Goal: Transaction & Acquisition: Purchase product/service

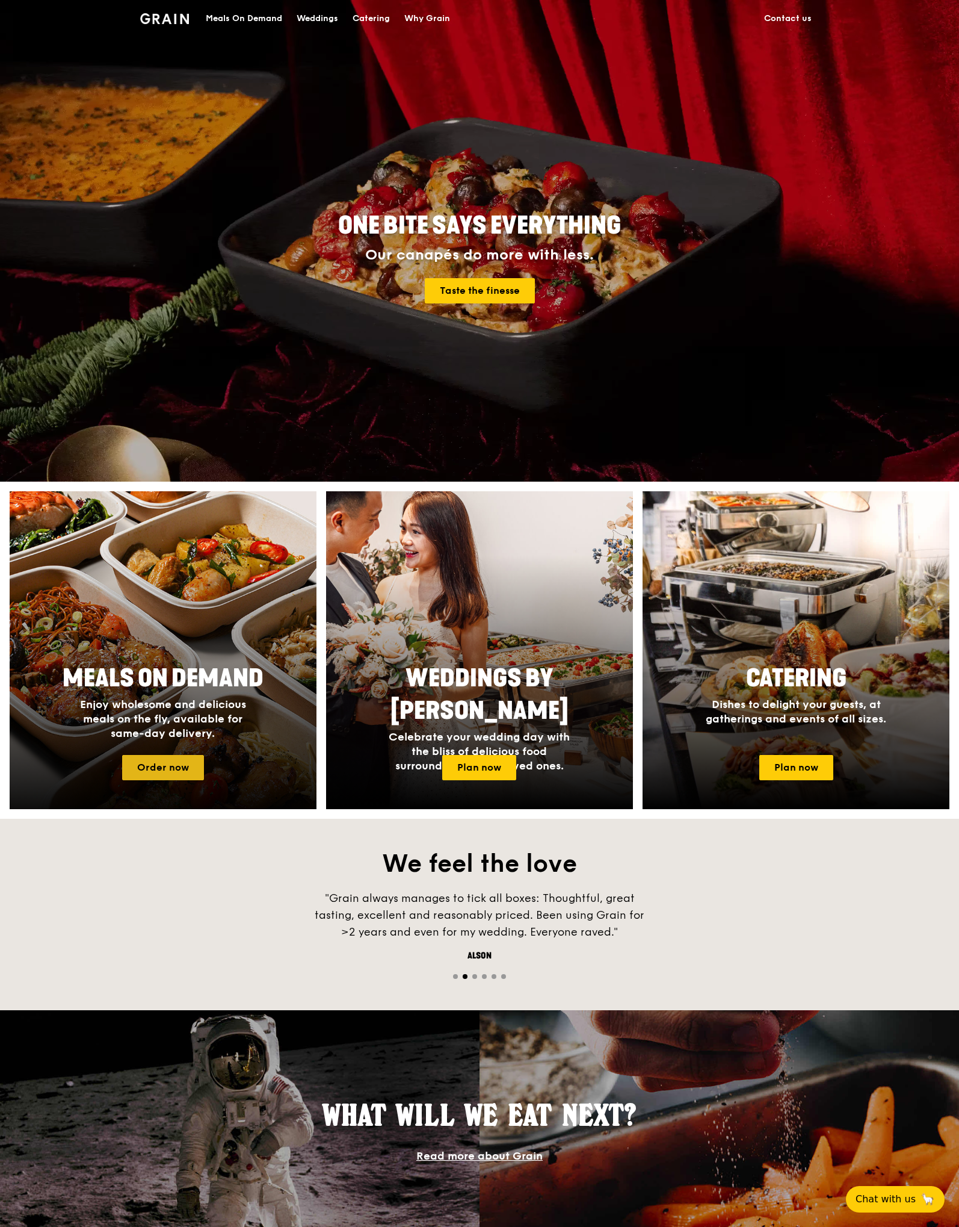
click at [189, 763] on link "Order now" at bounding box center [163, 767] width 82 height 25
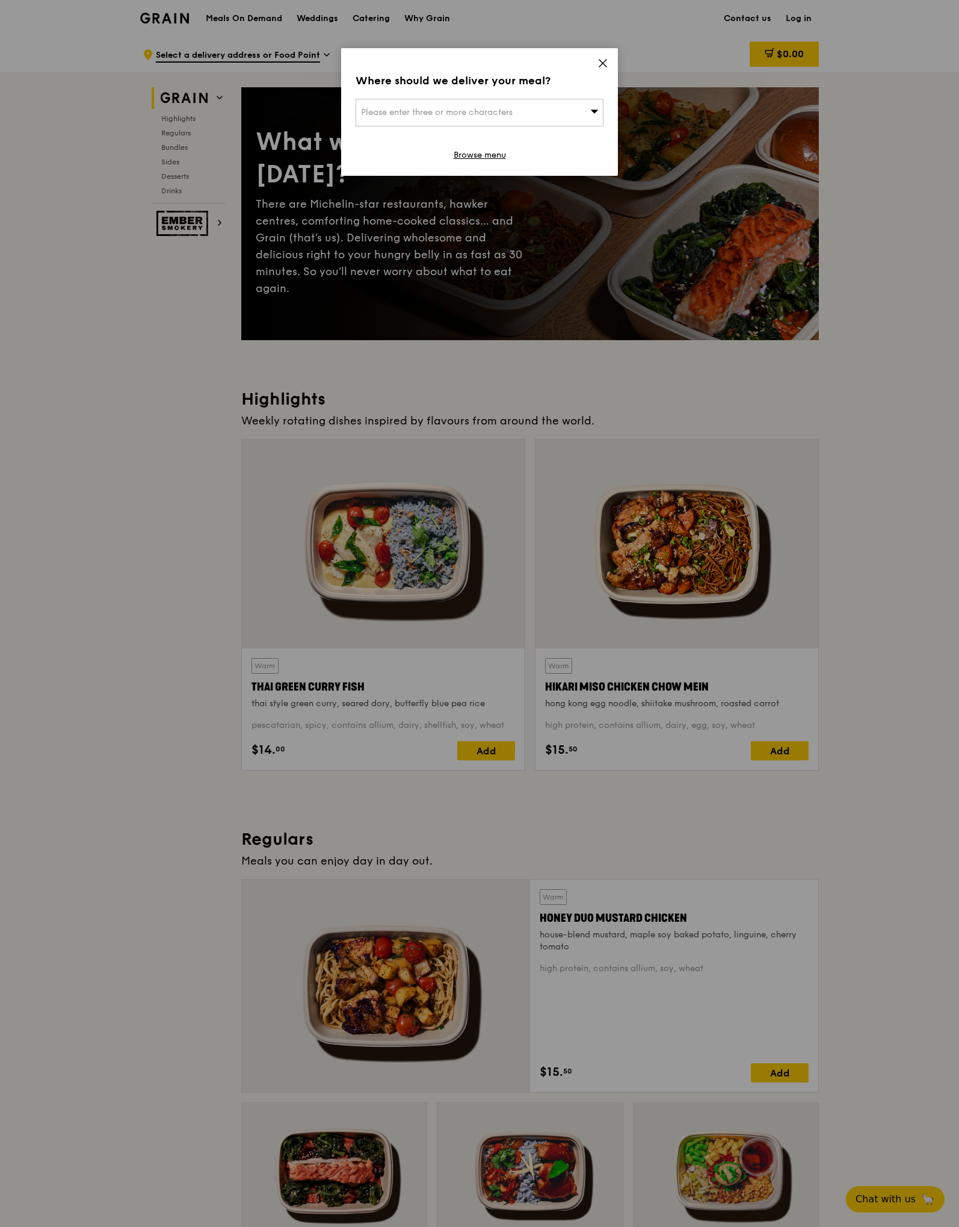
click at [603, 63] on icon at bounding box center [602, 63] width 7 height 7
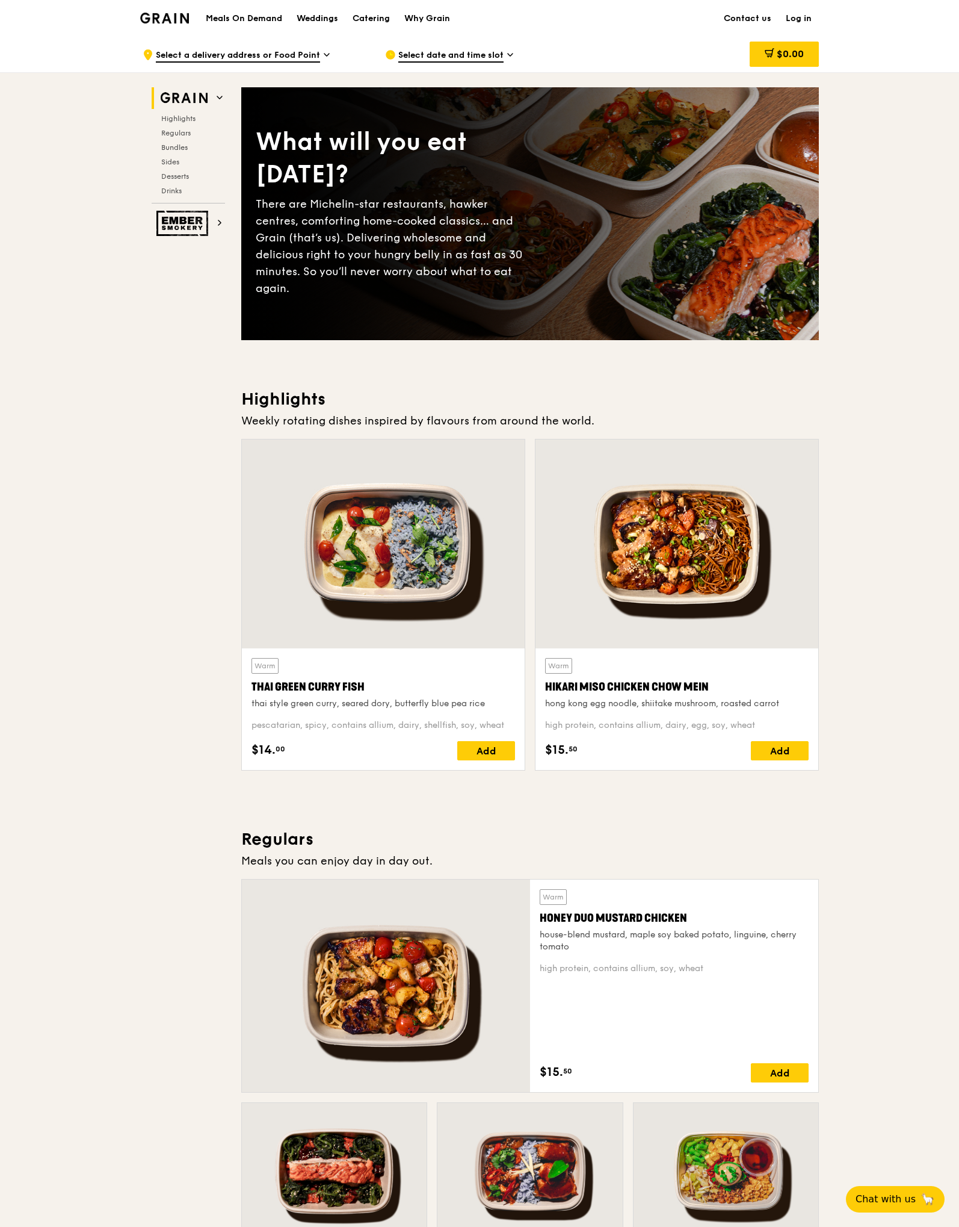
click at [788, 16] on link "Log in" at bounding box center [799, 19] width 40 height 36
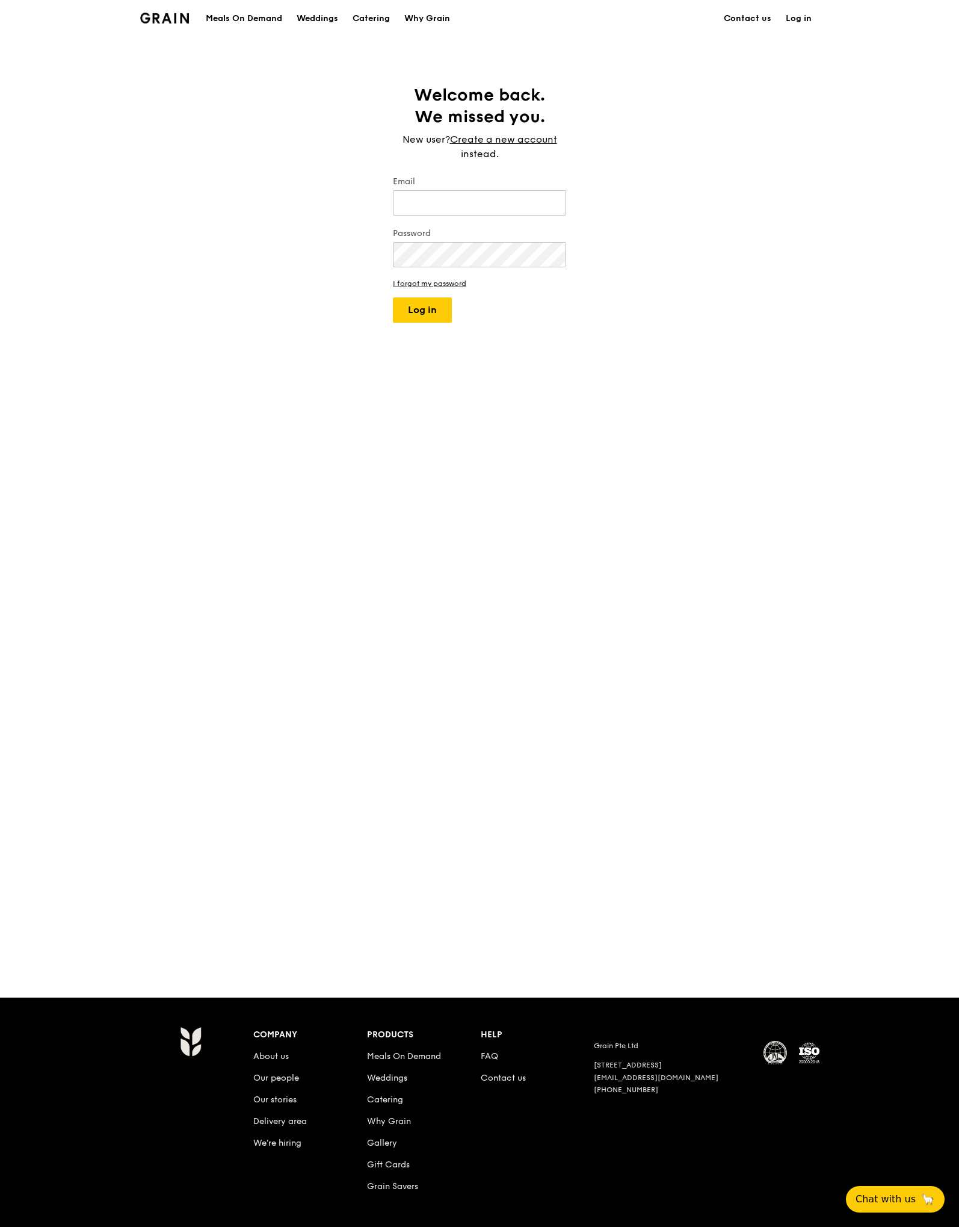
type input "[EMAIL_ADDRESS][DOMAIN_NAME]"
click at [419, 309] on button "Log in" at bounding box center [422, 309] width 59 height 25
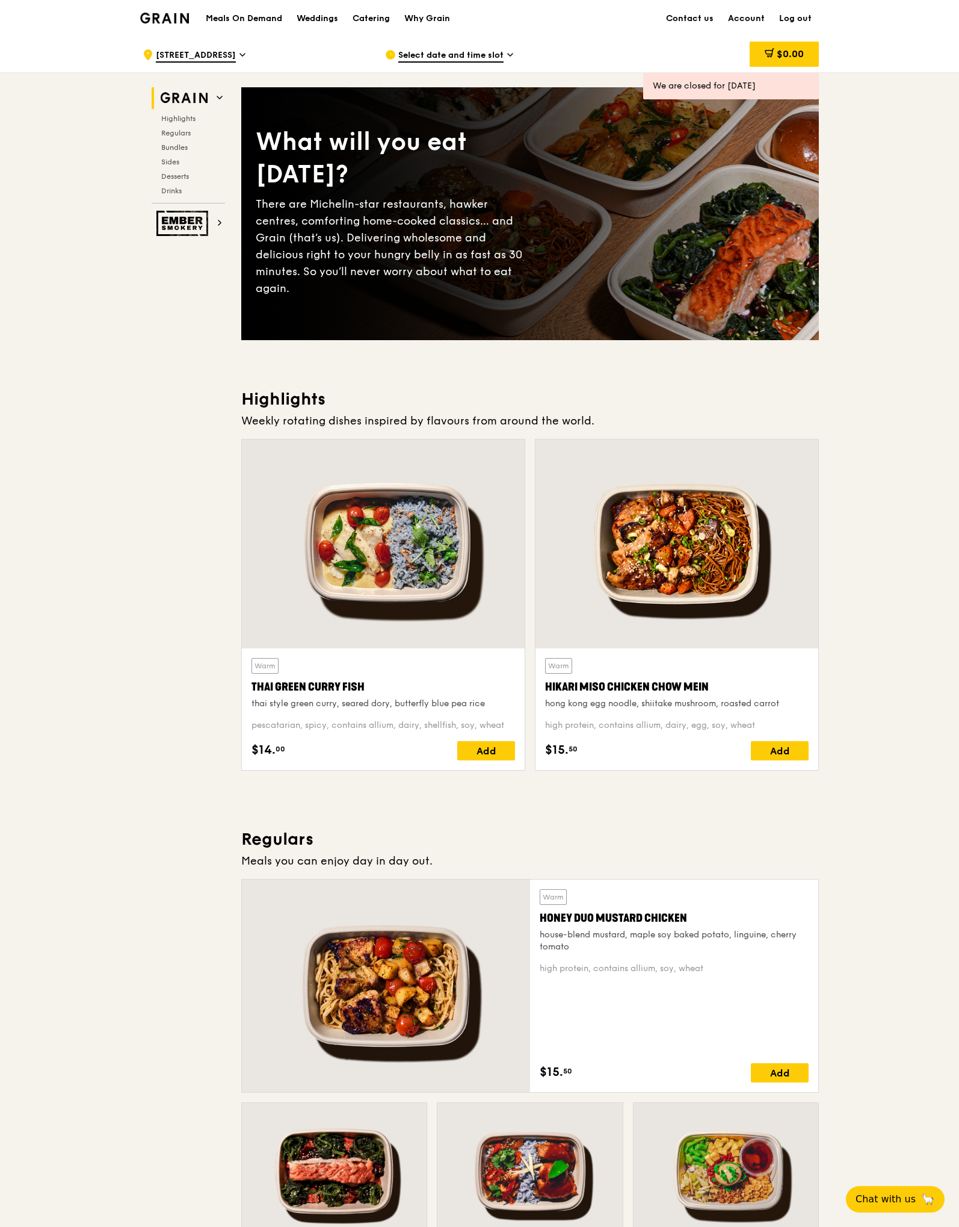
click at [410, 54] on span "Select date and time slot" at bounding box center [450, 55] width 105 height 13
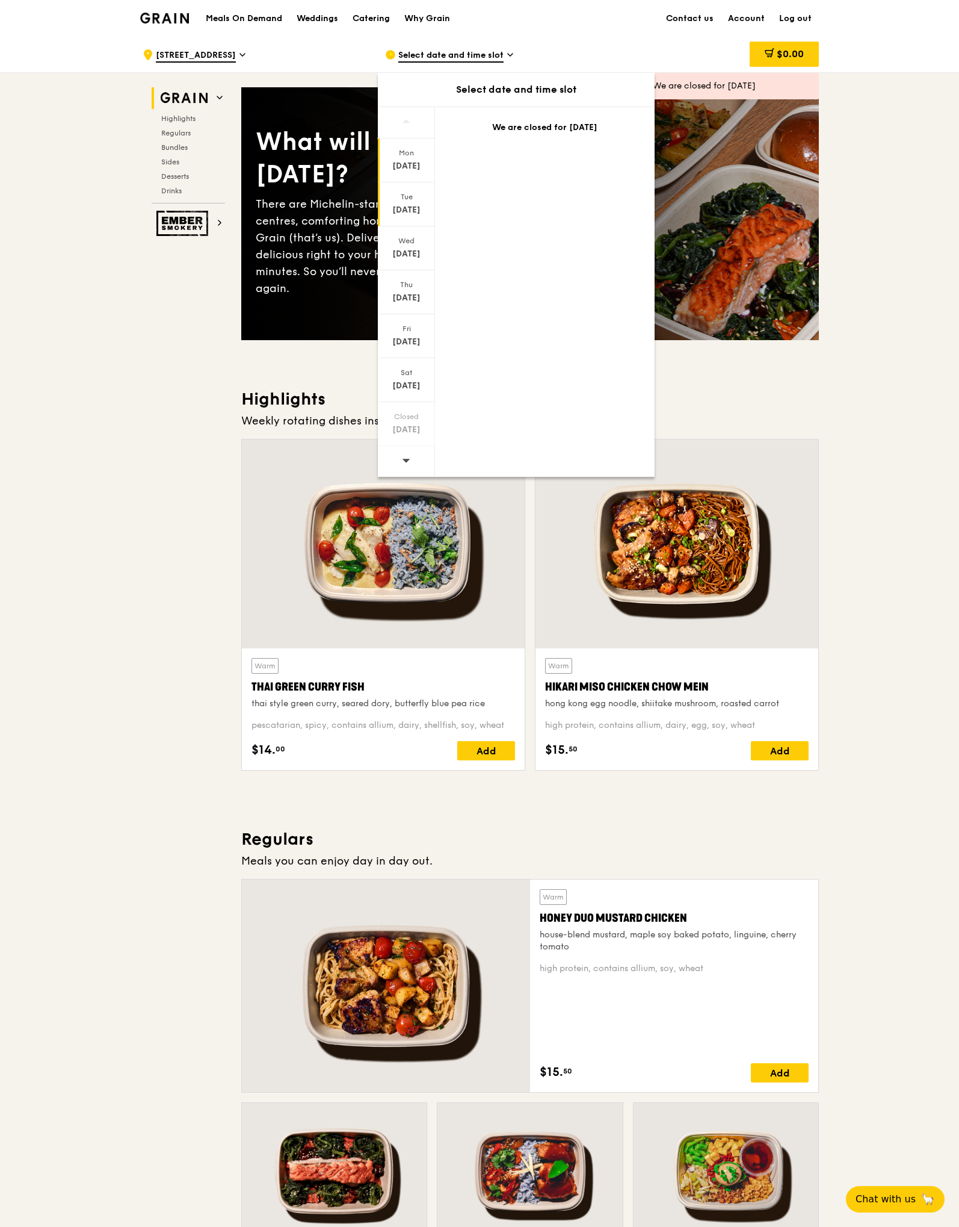
click at [415, 200] on div "Tue" at bounding box center [407, 197] width 54 height 10
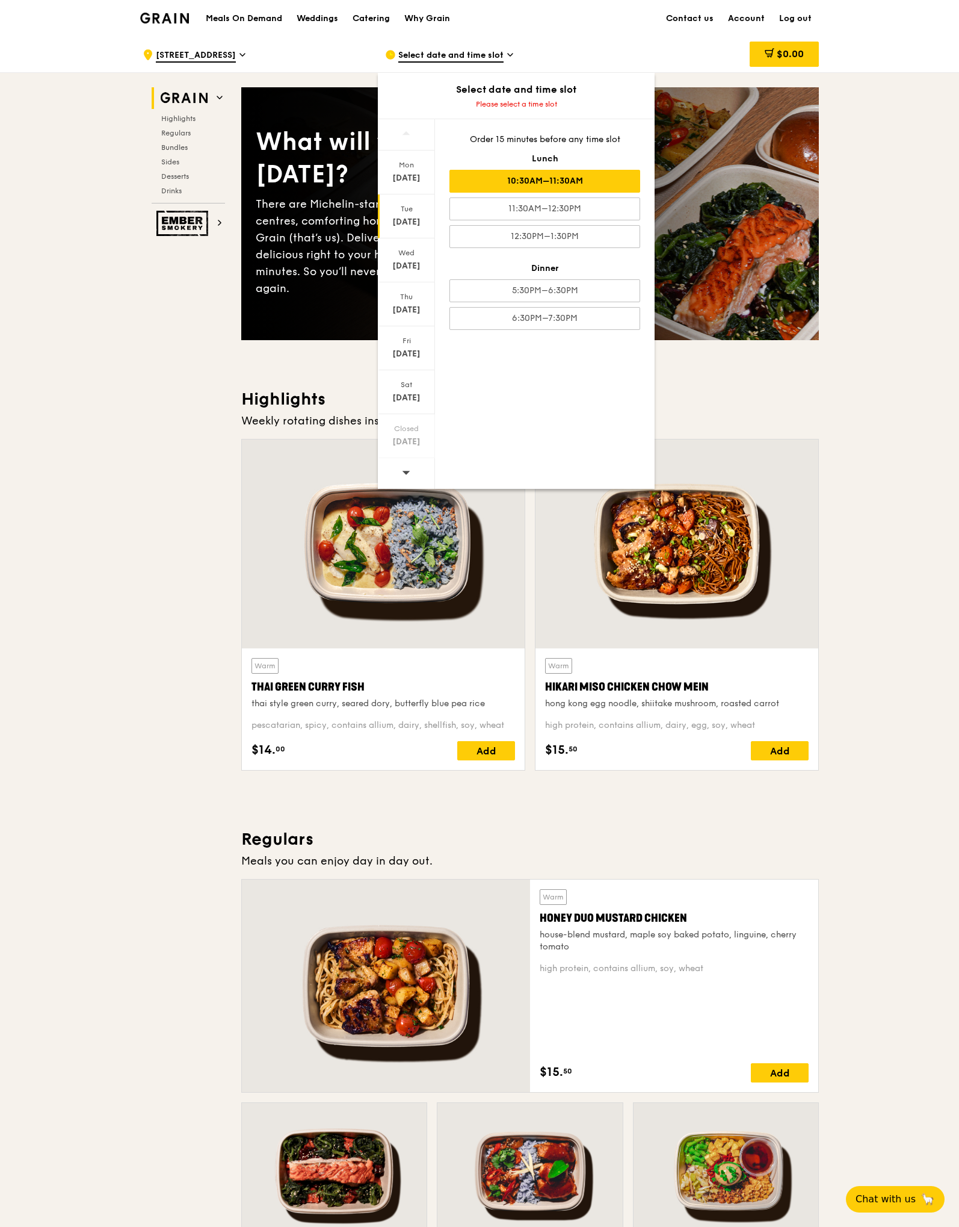
click at [593, 176] on div "10:30AM–11:30AM" at bounding box center [545, 181] width 191 height 23
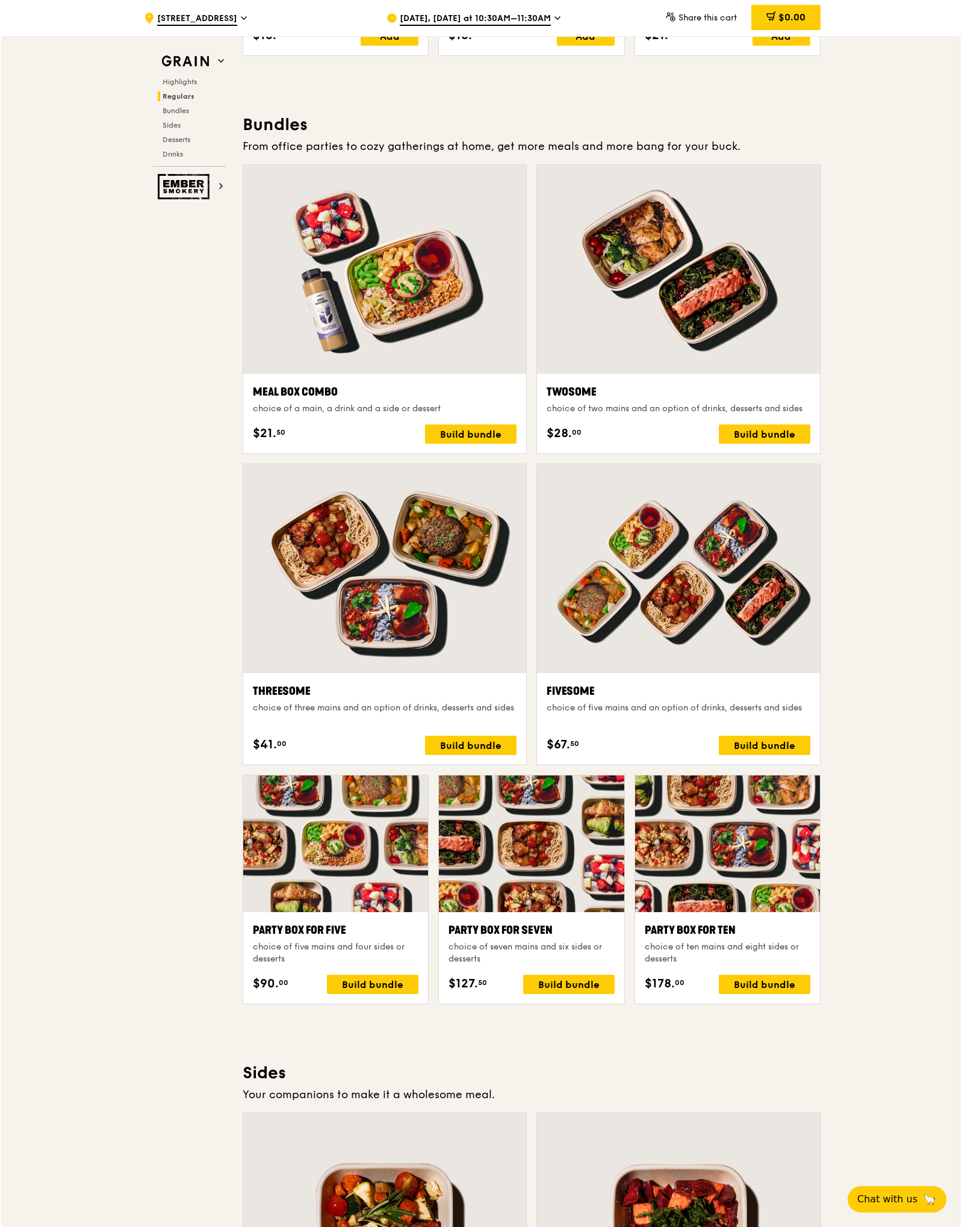
scroll to position [1945, 0]
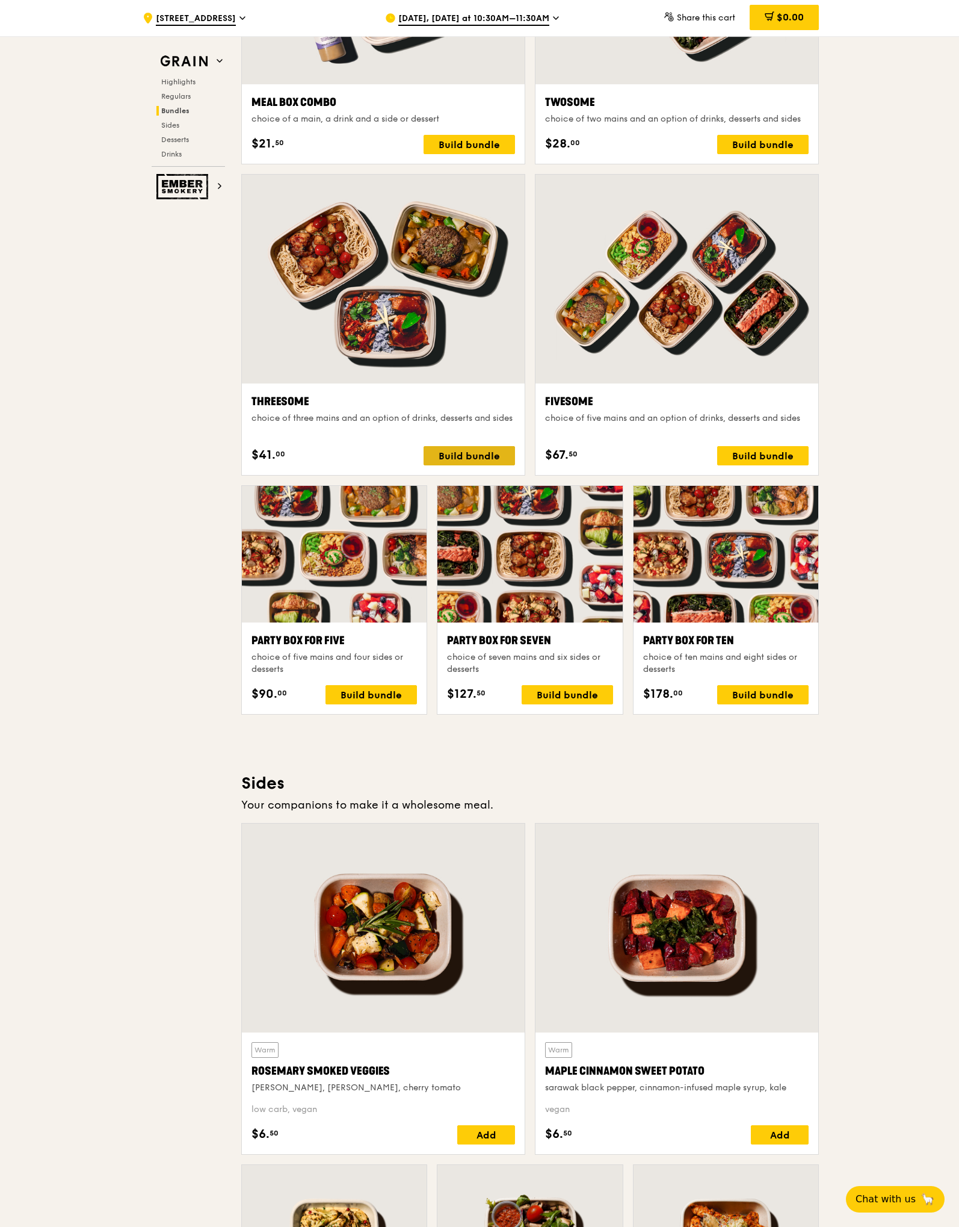
click at [478, 463] on div "Build bundle" at bounding box center [469, 455] width 91 height 19
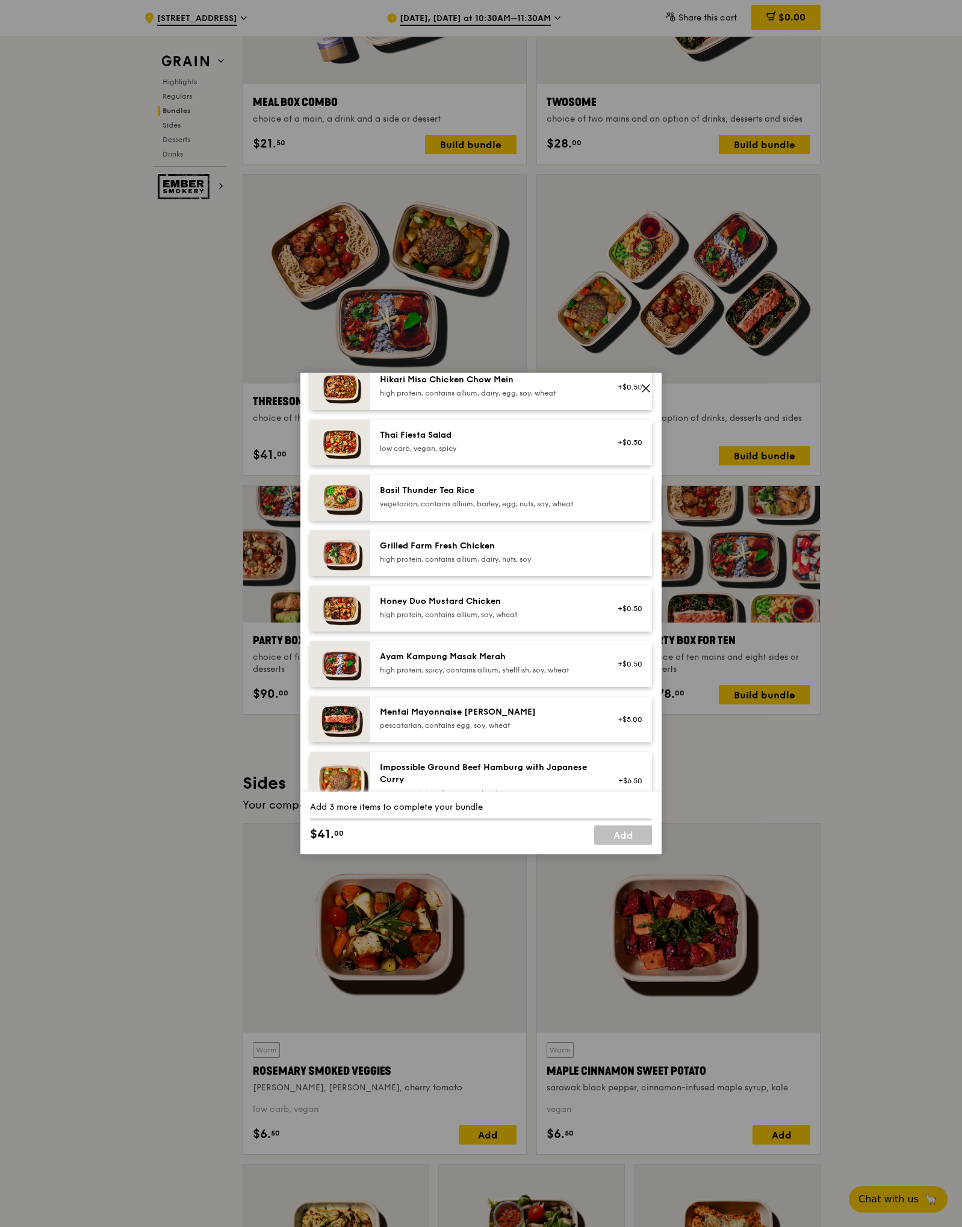
scroll to position [246, 0]
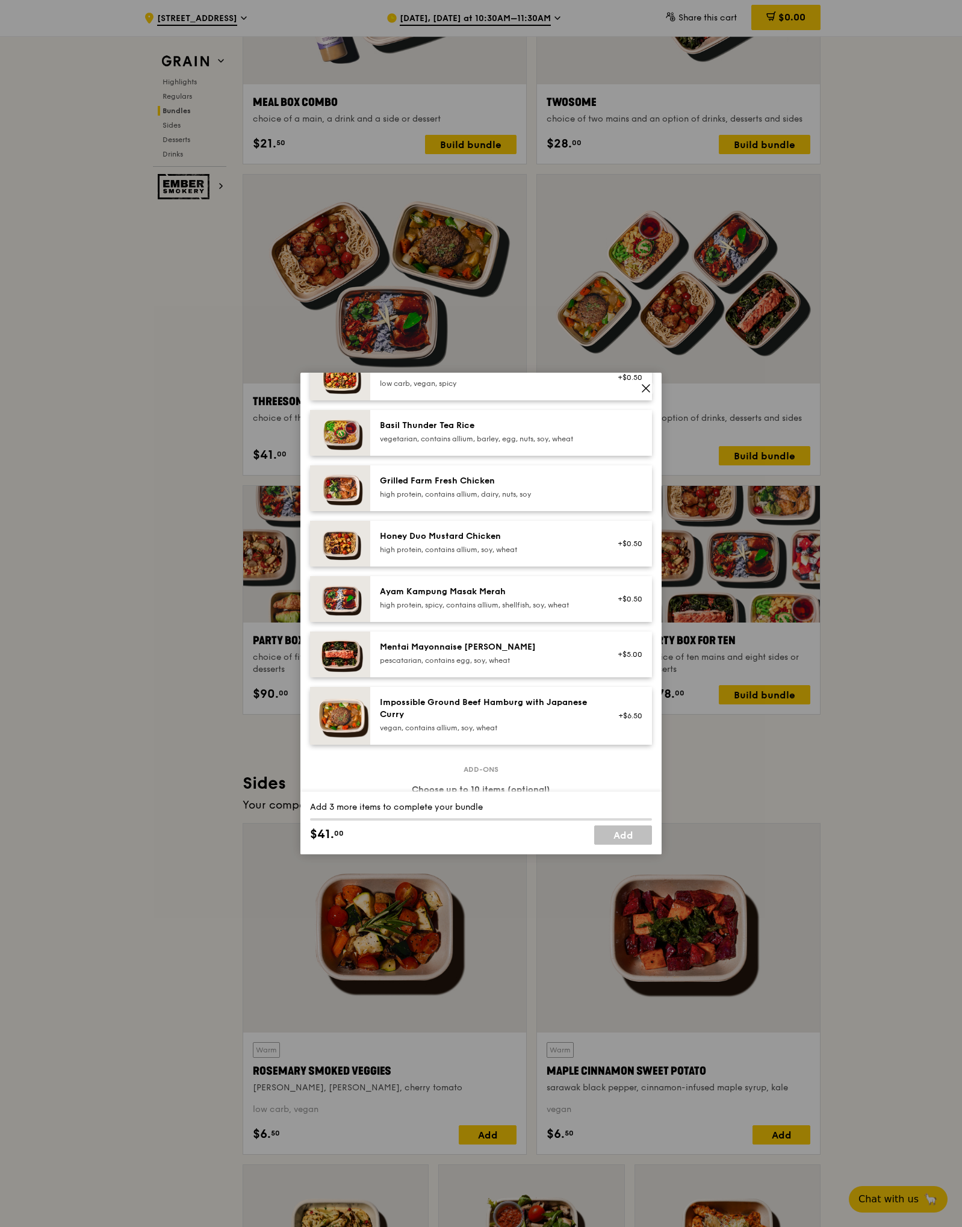
click at [479, 598] on div "Ayam Kampung Masak Merah" at bounding box center [488, 592] width 216 height 12
click at [475, 541] on div "Honey Duo Mustard Chicken" at bounding box center [488, 536] width 216 height 12
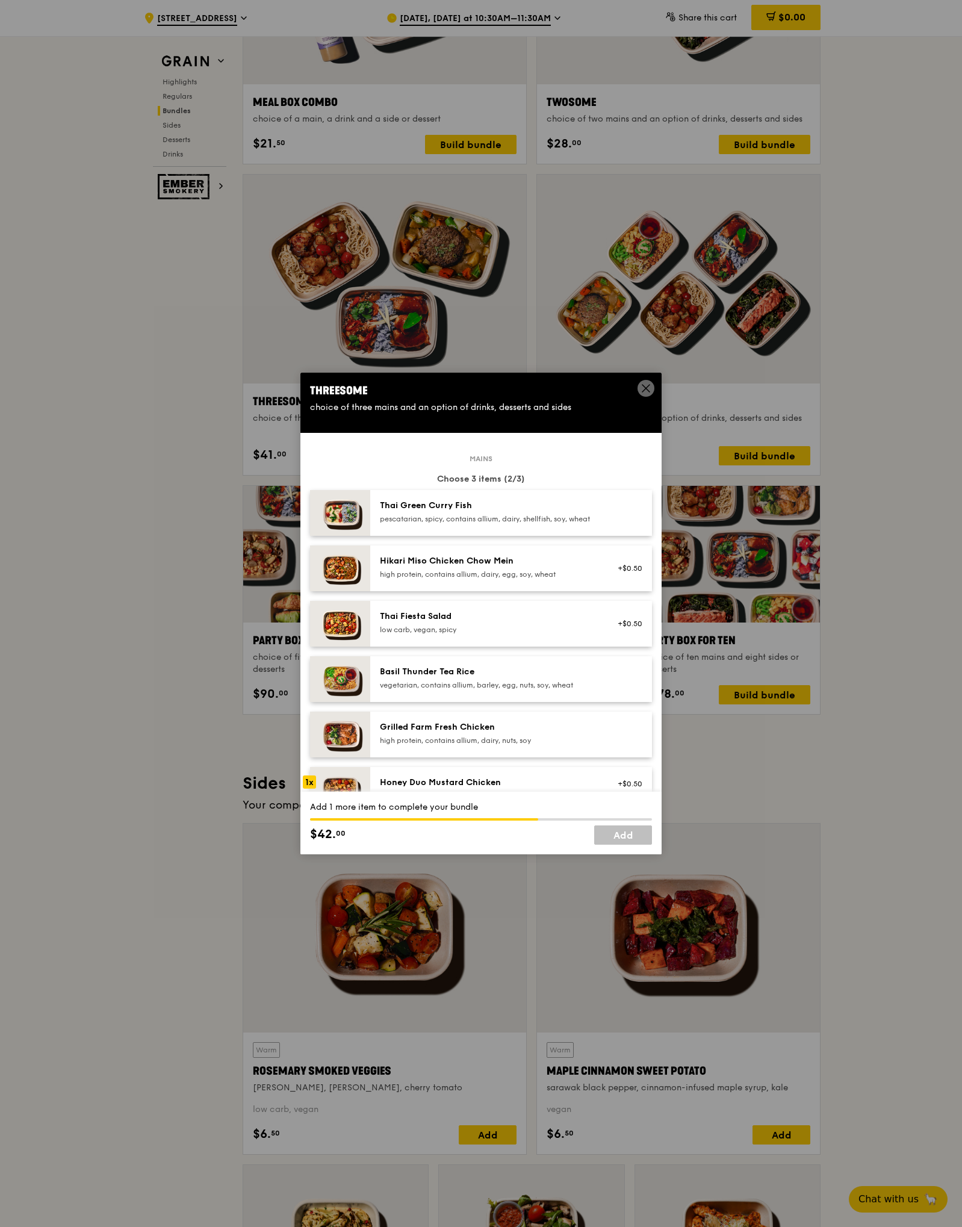
scroll to position [46, 0]
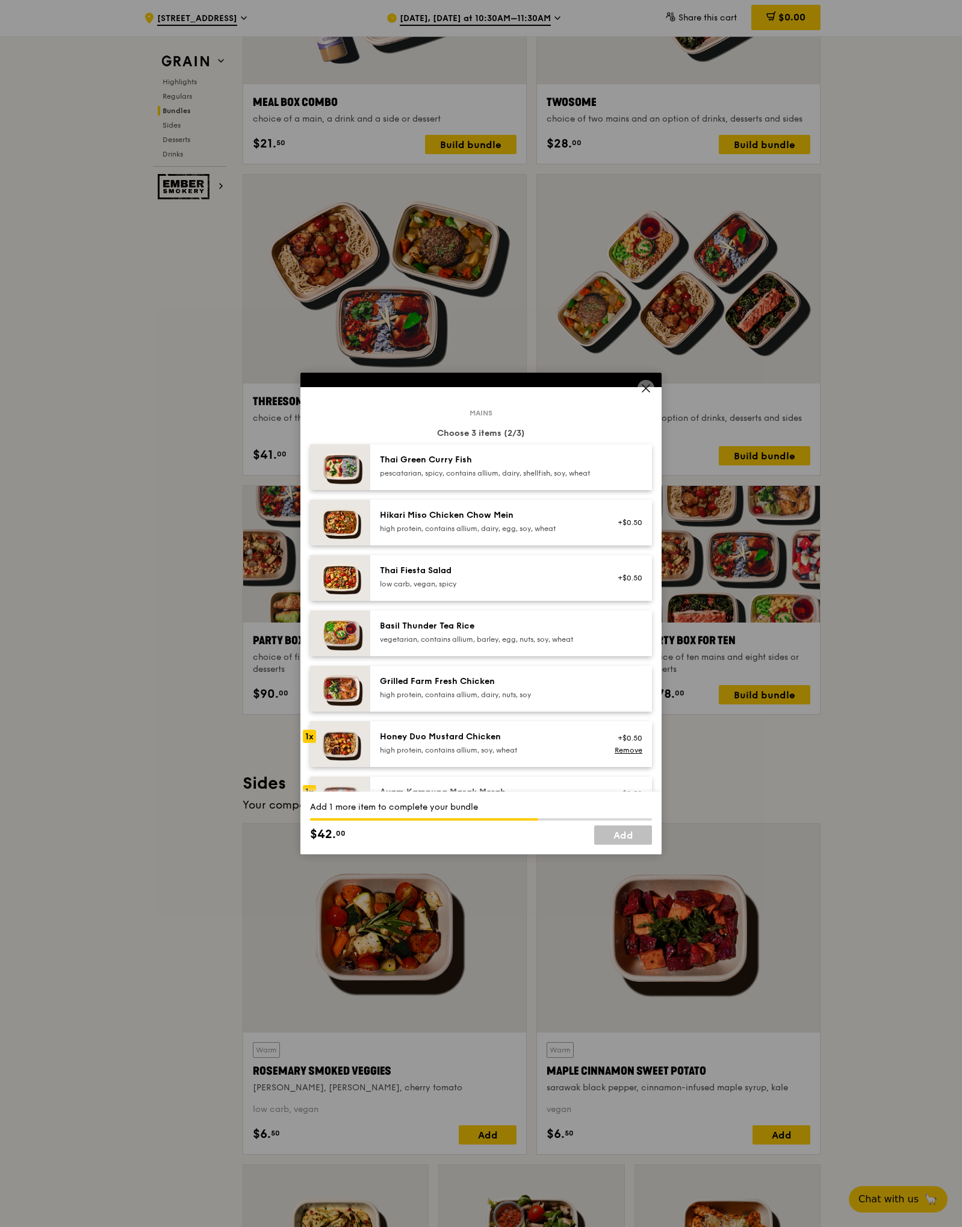
click at [460, 632] on div "Basil Thunder Tea Rice" at bounding box center [488, 626] width 216 height 12
click at [456, 643] on div "Basil Thunder Tea Rice vegetarian, contains allium, barley, egg, nuts, soy, whe…" at bounding box center [488, 632] width 216 height 24
click at [628, 640] on link "Remove" at bounding box center [628, 636] width 28 height 8
click at [459, 465] on div "Thai Green Curry Fish" at bounding box center [488, 460] width 216 height 12
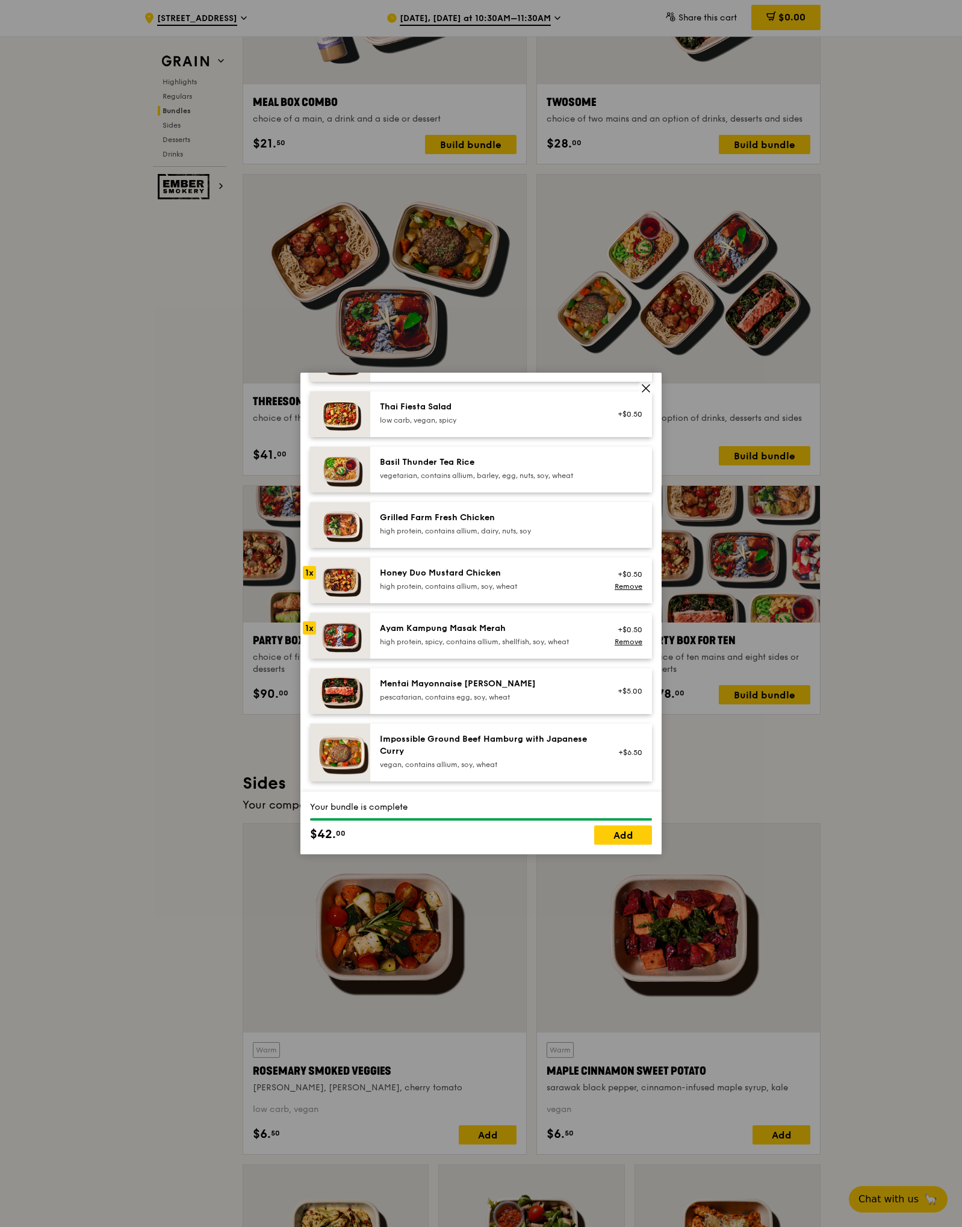
scroll to position [138, 0]
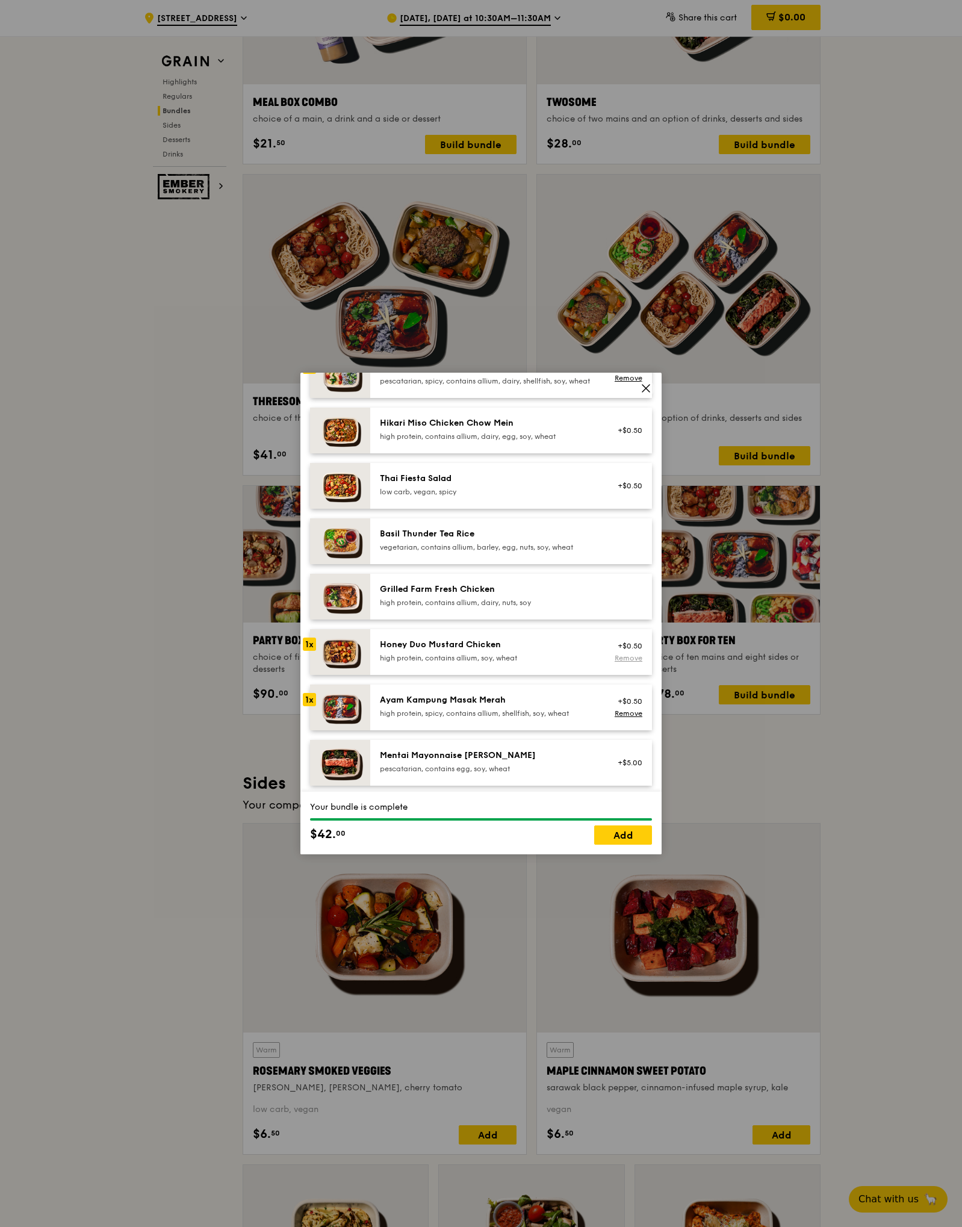
click at [630, 662] on link "Remove" at bounding box center [628, 658] width 28 height 8
click at [435, 552] on div "vegetarian, contains allium, barley, egg, nuts, soy, wheat" at bounding box center [488, 547] width 216 height 10
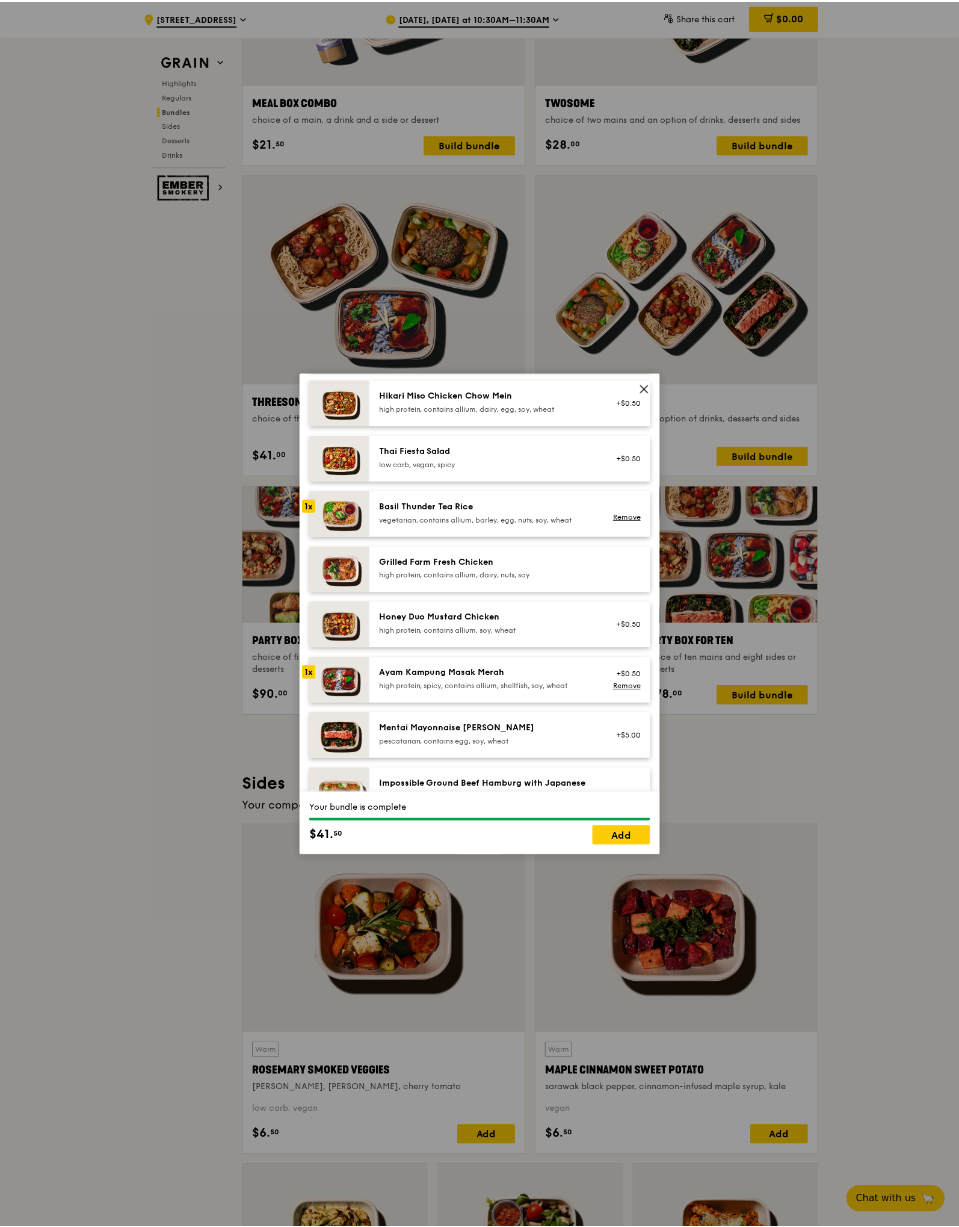
scroll to position [276, 0]
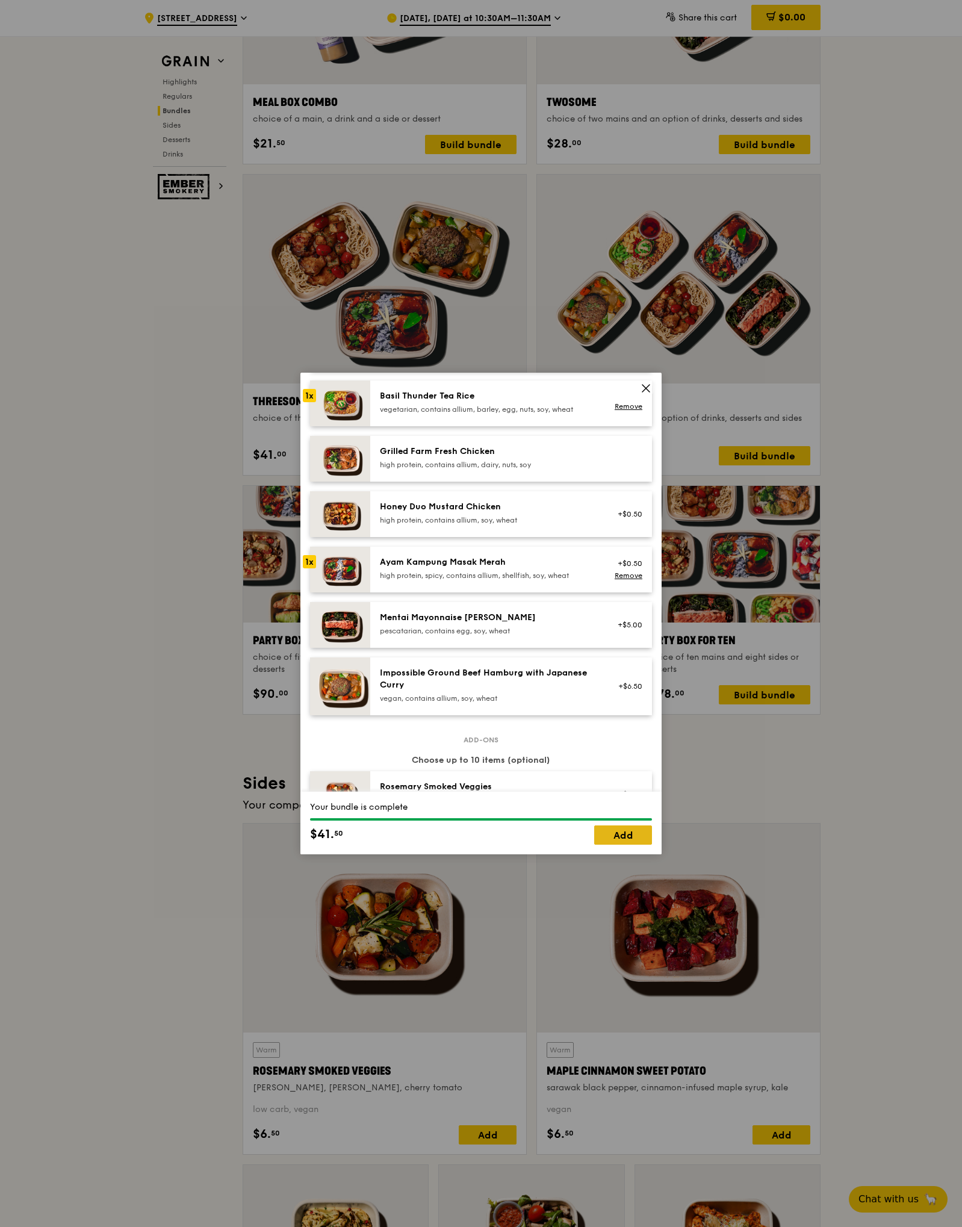
click at [614, 832] on link "Add" at bounding box center [623, 834] width 58 height 19
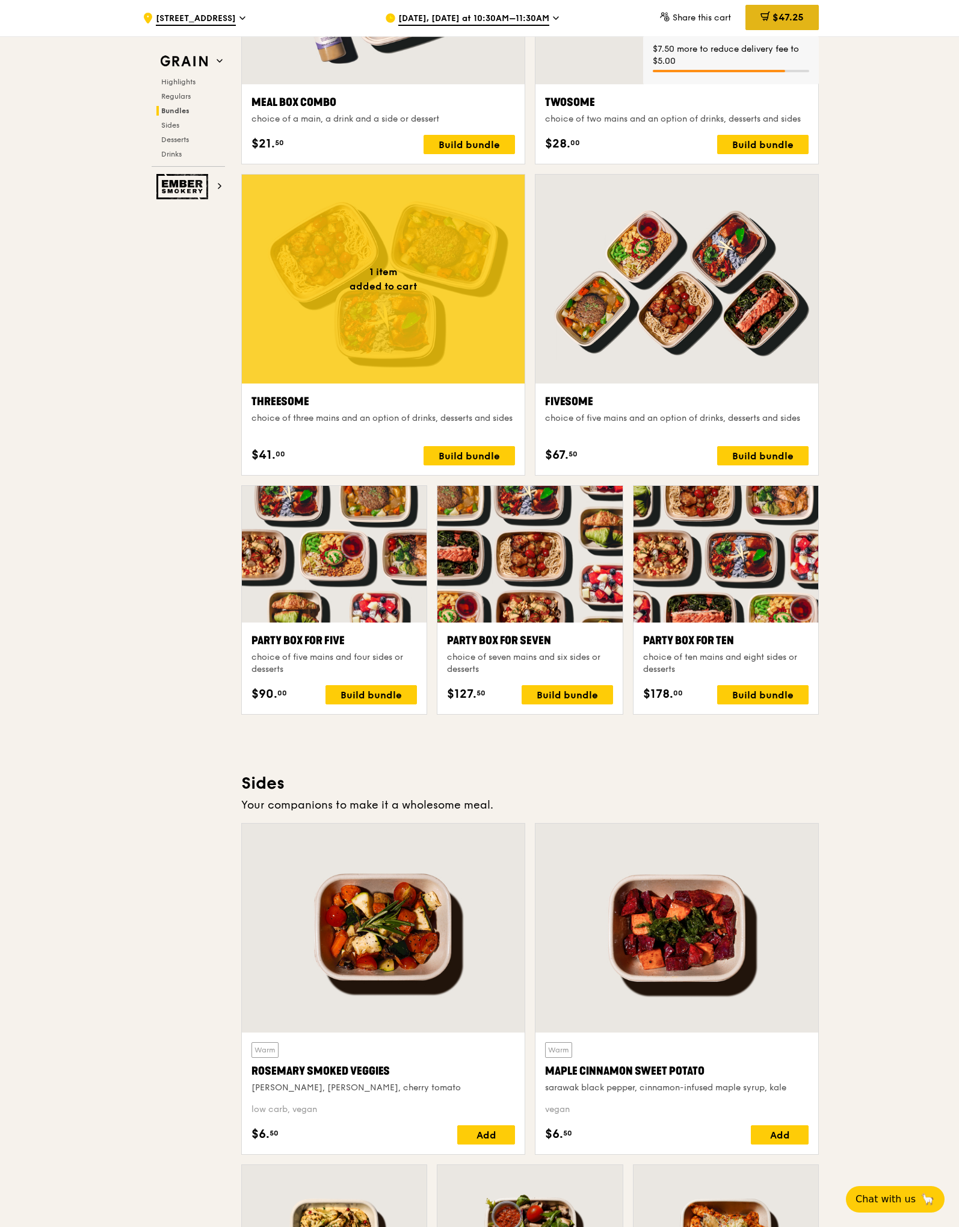
click at [793, 10] on div "$47.25" at bounding box center [782, 17] width 73 height 25
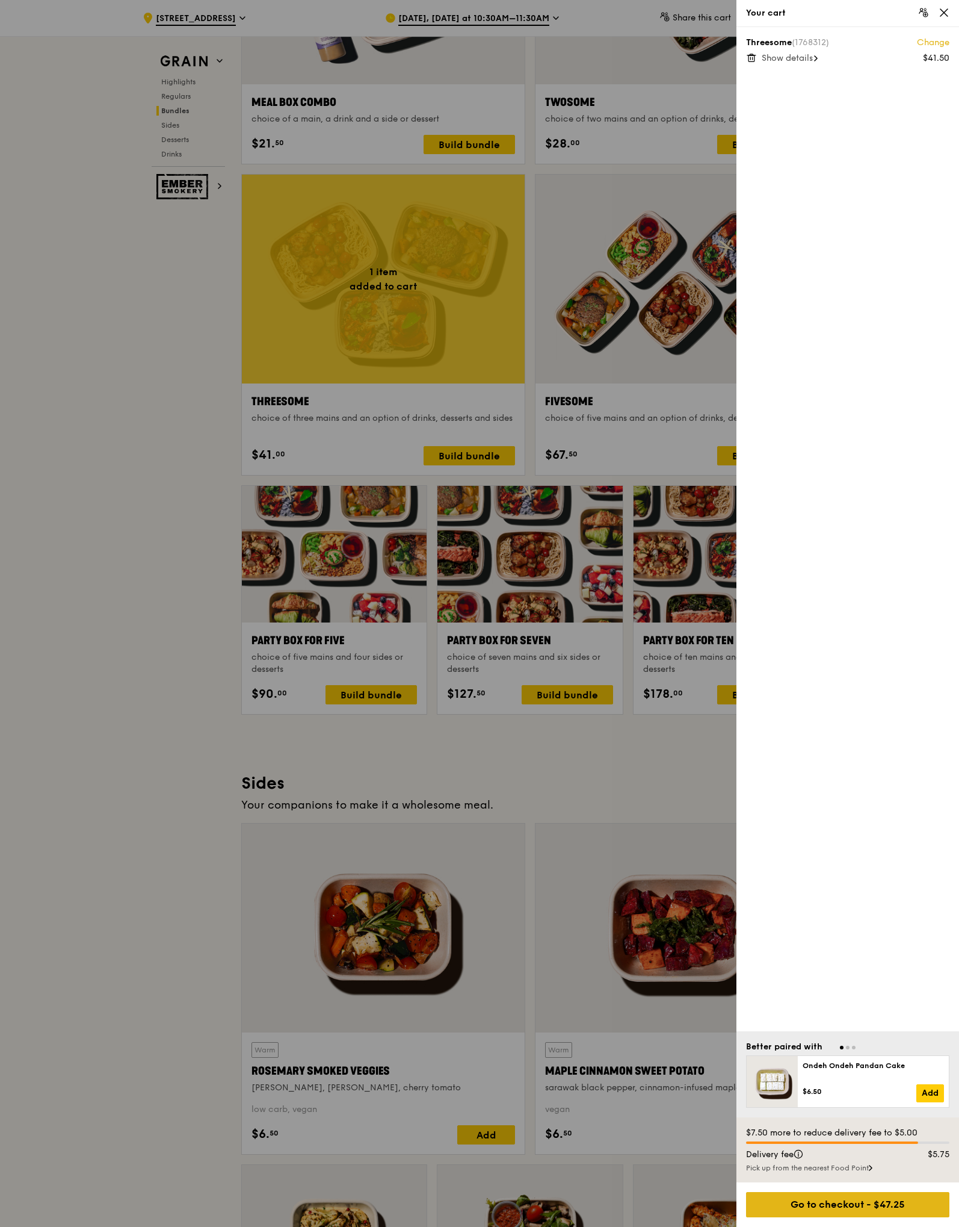
click at [871, 1209] on div "Go to checkout - $47.25" at bounding box center [847, 1204] width 203 height 25
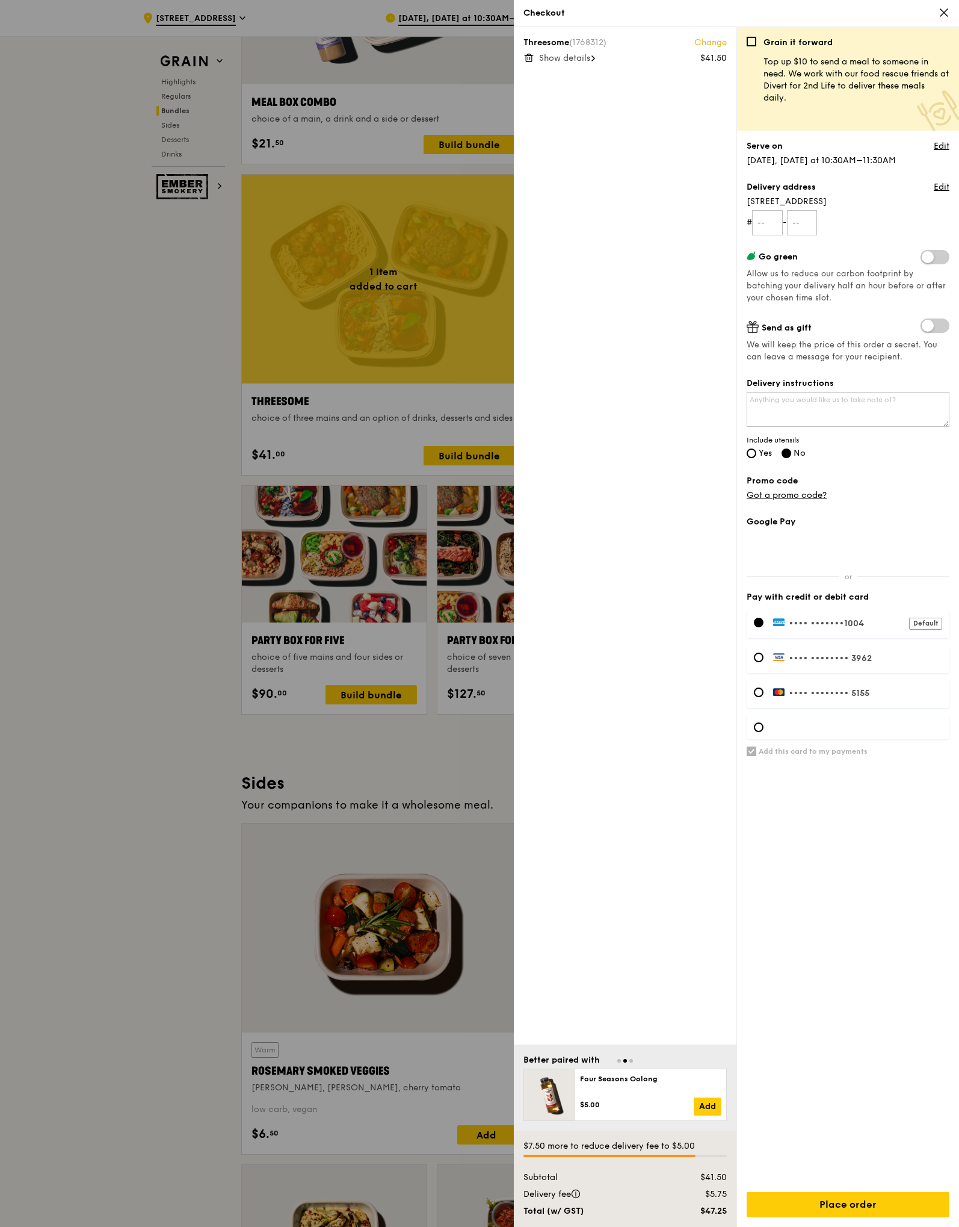
click at [787, 500] on div "Promo code Got a promo code?" at bounding box center [848, 488] width 203 height 26
click at [796, 491] on link "Got a promo code?" at bounding box center [787, 495] width 80 height 10
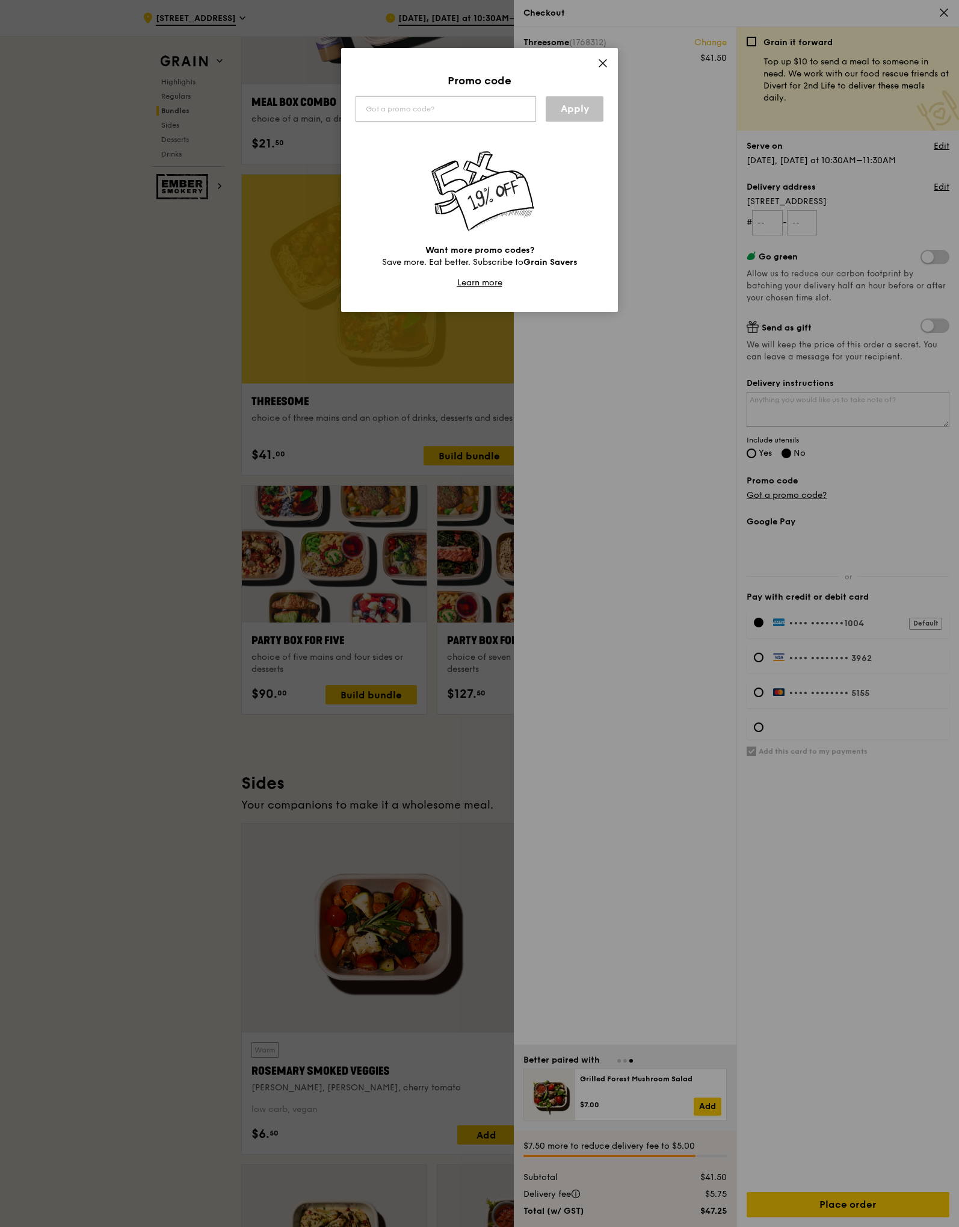
click at [432, 114] on input "text" at bounding box center [446, 108] width 181 height 25
type input "HAPPY15TH"
click at [566, 114] on link "Apply" at bounding box center [575, 108] width 58 height 25
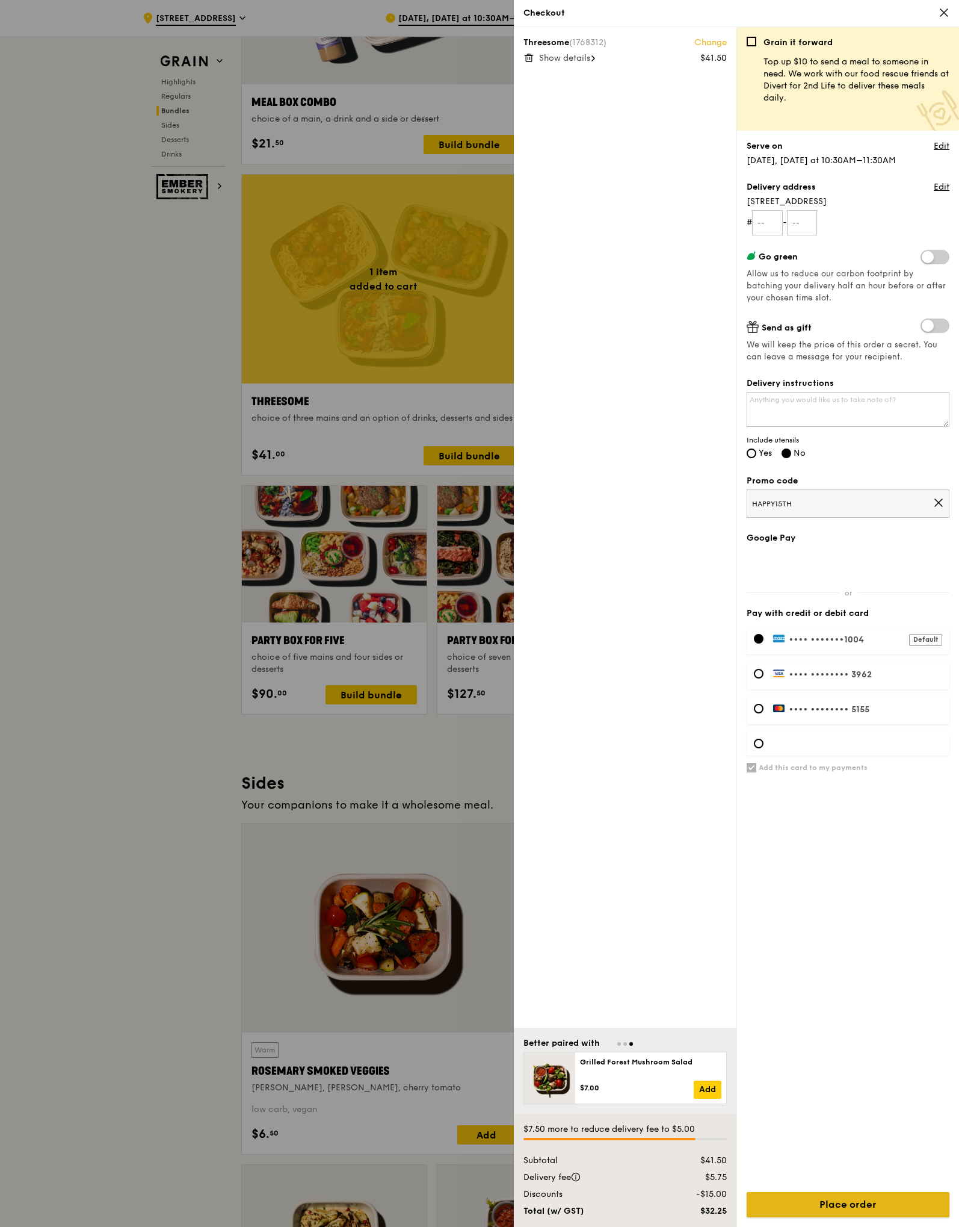
click at [838, 1199] on input "Place order" at bounding box center [848, 1204] width 203 height 25
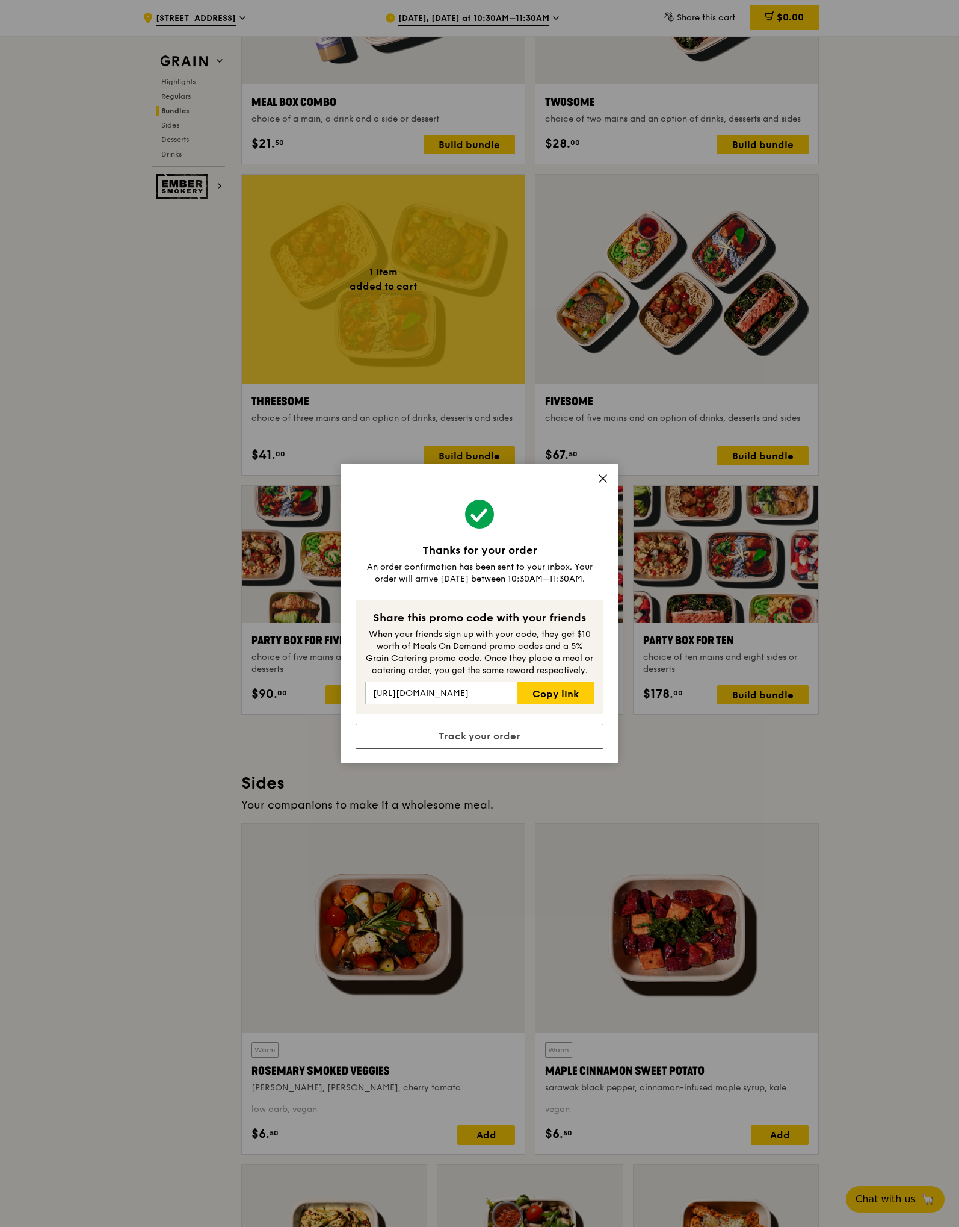
click at [601, 473] on icon at bounding box center [603, 478] width 11 height 11
